Goal: Information Seeking & Learning: Learn about a topic

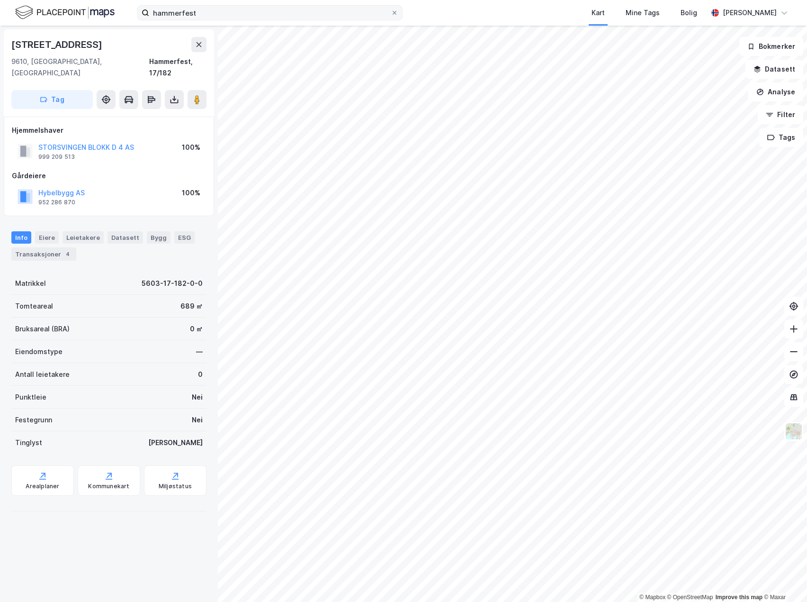
click at [392, 17] on label "hammerfest" at bounding box center [269, 12] width 265 height 15
click at [391, 17] on input "hammerfest" at bounding box center [270, 13] width 242 height 14
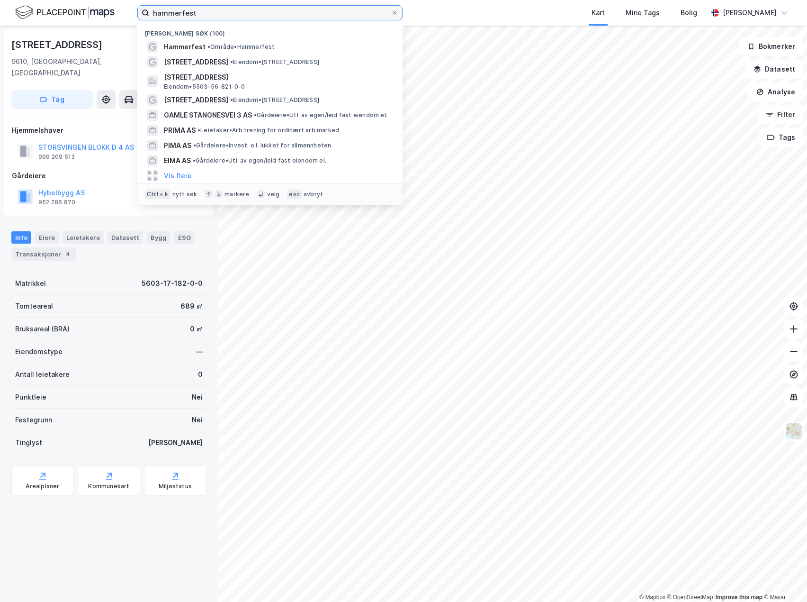
click at [389, 15] on input "hammerfest" at bounding box center [270, 13] width 242 height 14
click at [393, 13] on icon at bounding box center [395, 13] width 6 height 6
click at [391, 13] on input "hammerfest" at bounding box center [270, 13] width 242 height 14
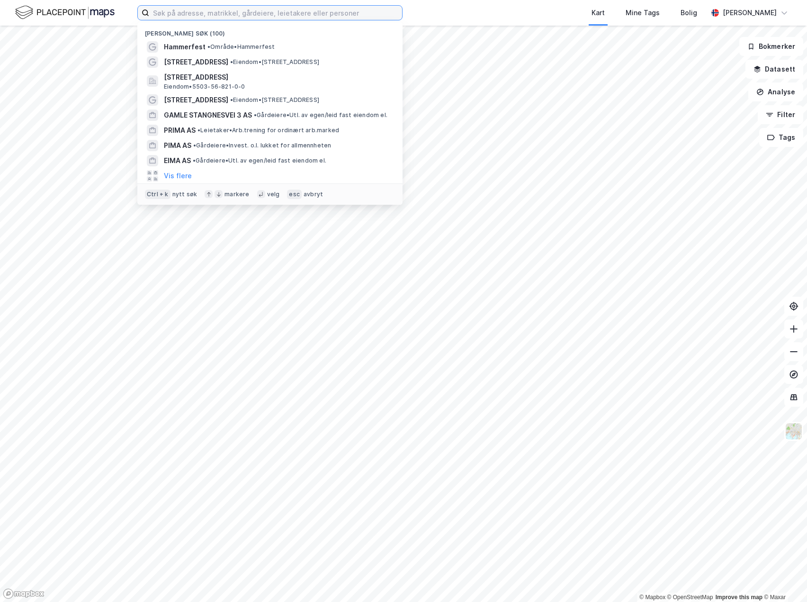
click at [262, 14] on input at bounding box center [275, 13] width 253 height 14
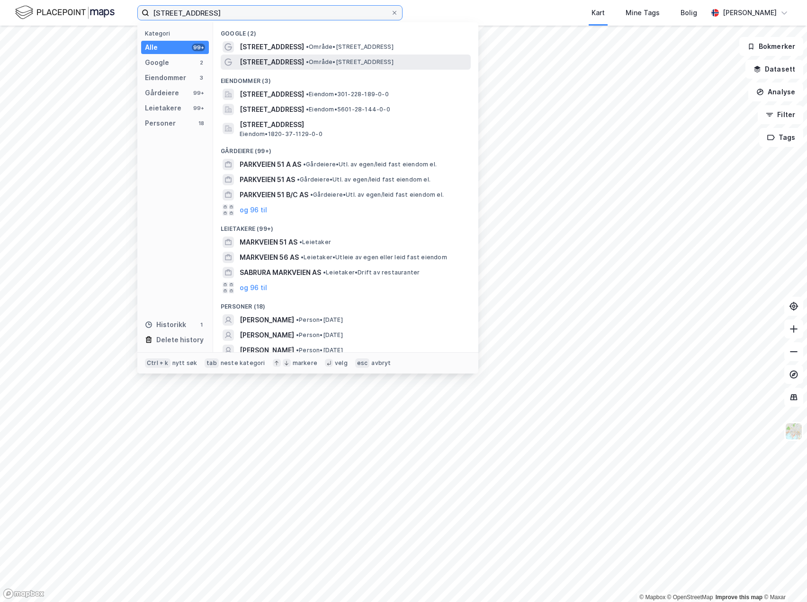
type input "[STREET_ADDRESS]"
click at [306, 58] on span "•" at bounding box center [307, 61] width 3 height 7
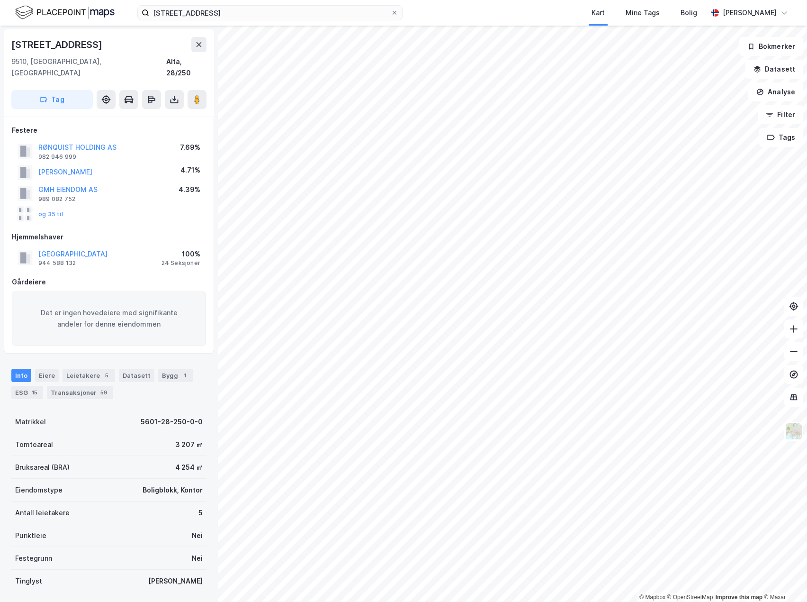
click at [142, 205] on div "og 35 til" at bounding box center [109, 214] width 194 height 19
click at [140, 456] on div "Bruksareal (BRA) 4 254 ㎡" at bounding box center [108, 467] width 195 height 23
click at [88, 386] on div "Transaksjoner 59" at bounding box center [80, 392] width 66 height 13
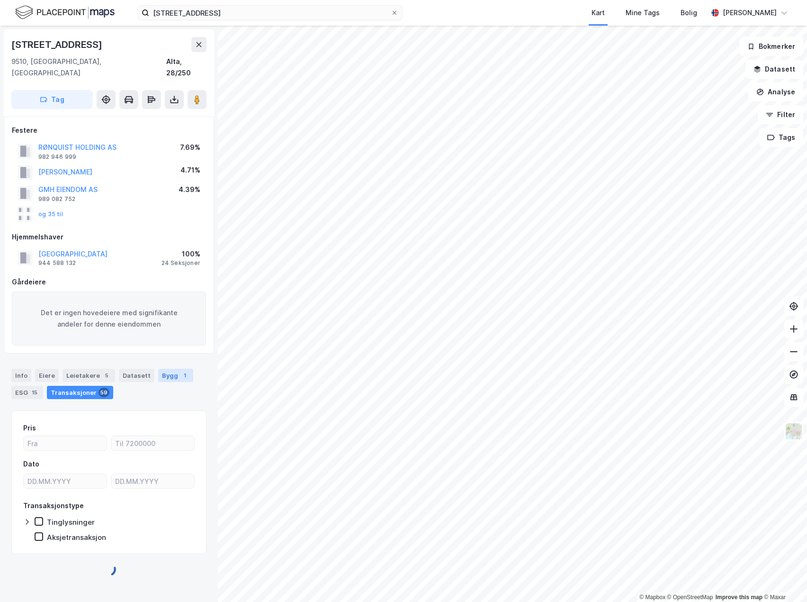
click at [180, 370] on div "1" at bounding box center [184, 374] width 9 height 9
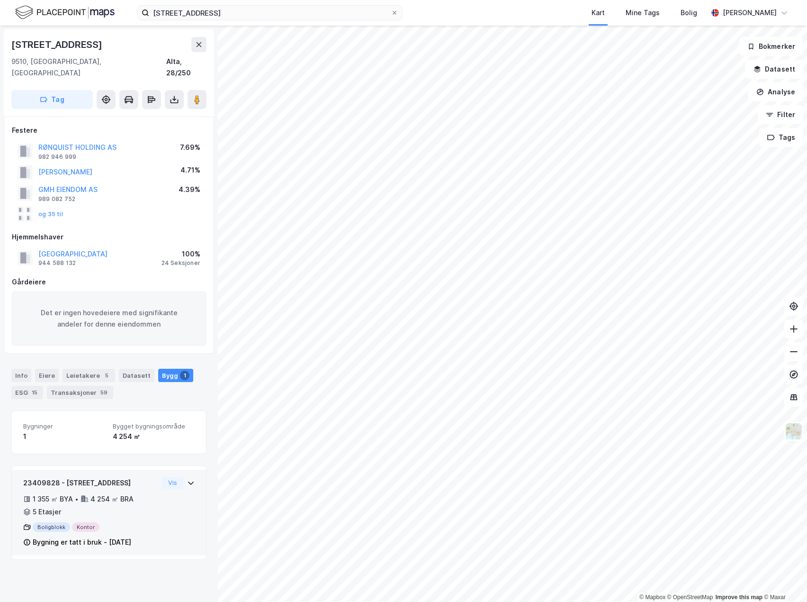
click at [151, 493] on div "1 355 ㎡ BYA • 4 254 ㎡ BRA • 5 Etasjer" at bounding box center [90, 505] width 135 height 25
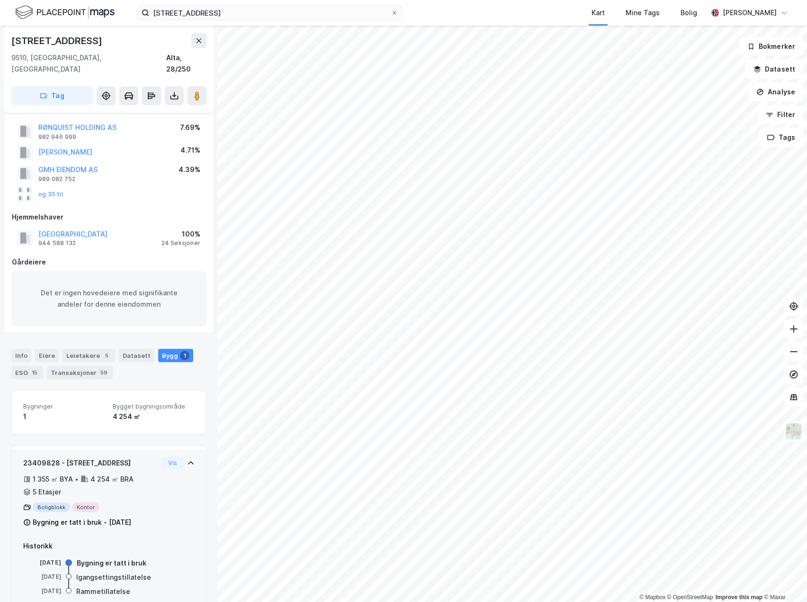
scroll to position [31, 0]
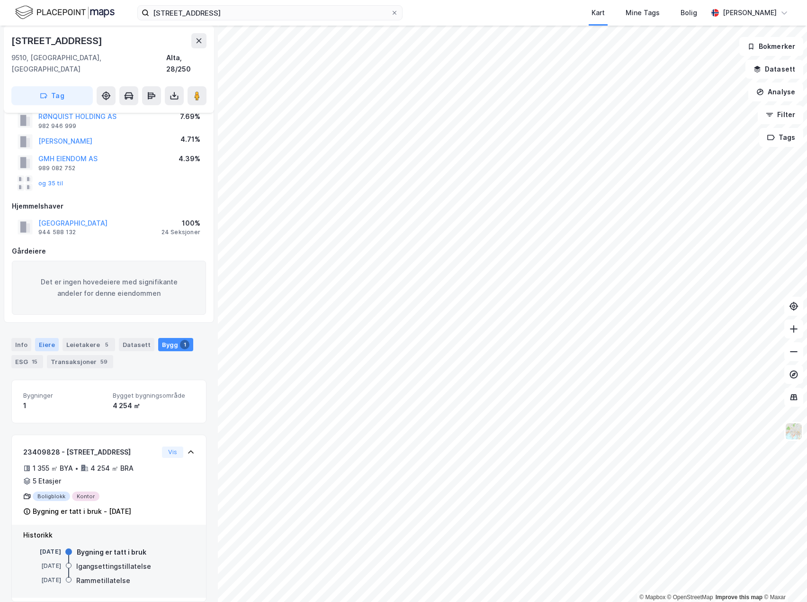
click at [46, 338] on div "Eiere" at bounding box center [47, 344] width 24 height 13
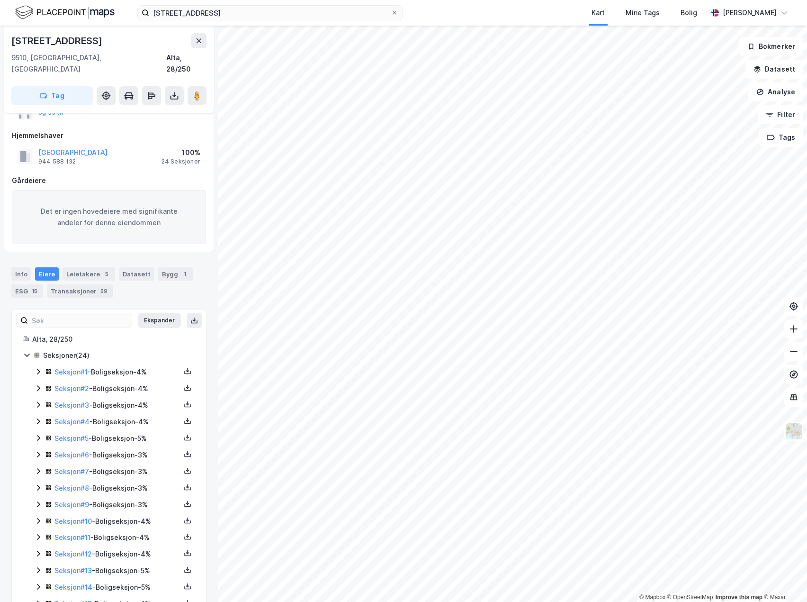
scroll to position [271, 0]
